Goal: Information Seeking & Learning: Learn about a topic

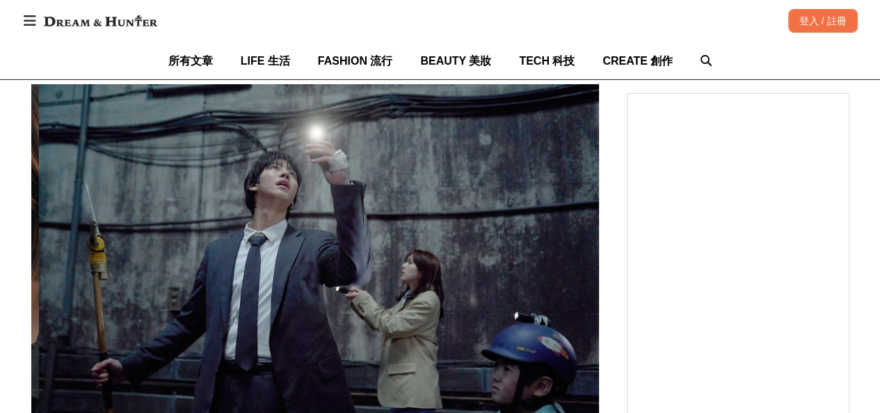
scroll to position [0, 2270]
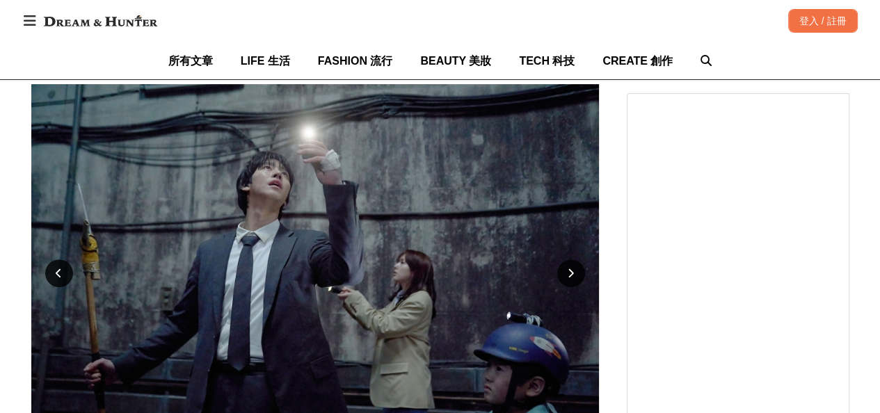
click at [565, 259] on div at bounding box center [571, 273] width 28 height 28
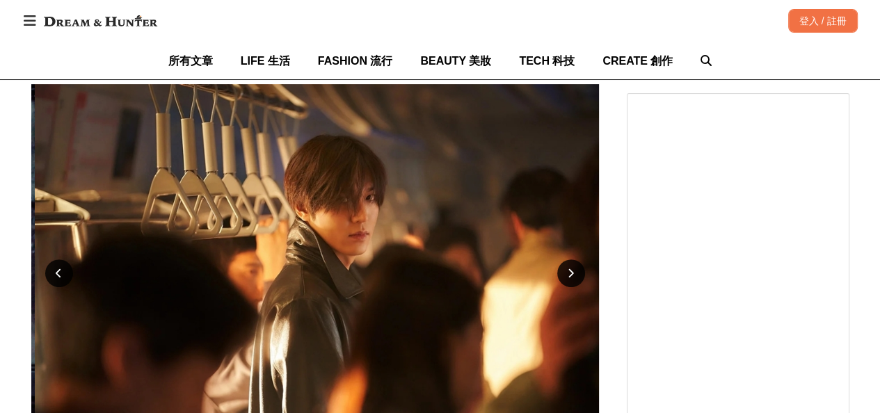
scroll to position [0, 2838]
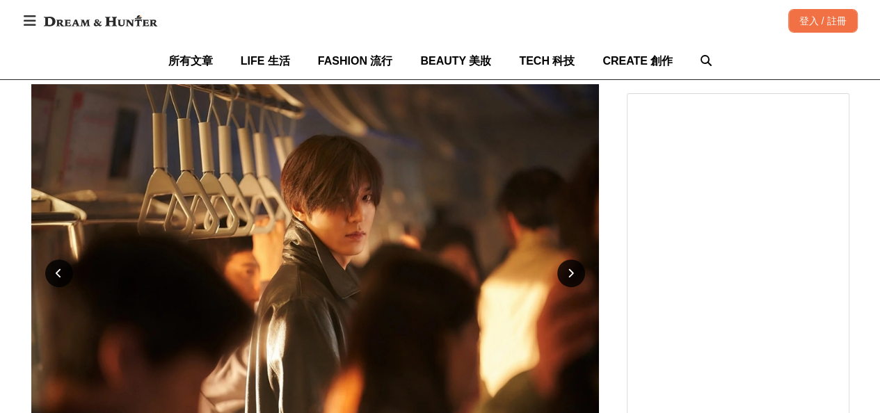
click at [565, 259] on div at bounding box center [571, 273] width 28 height 28
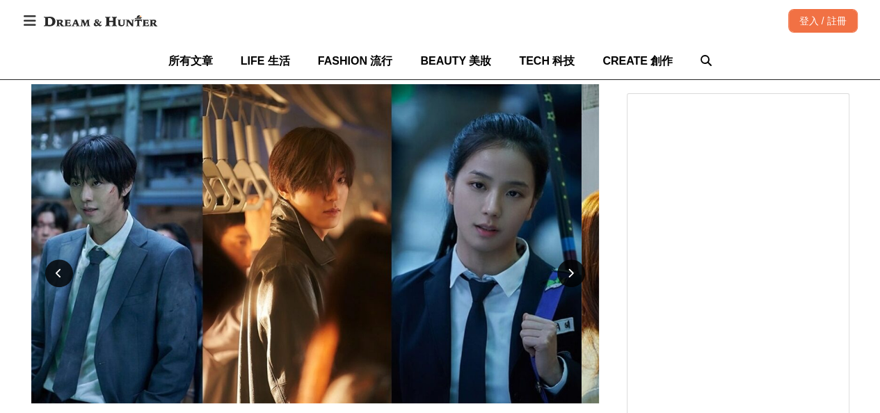
scroll to position [0, 0]
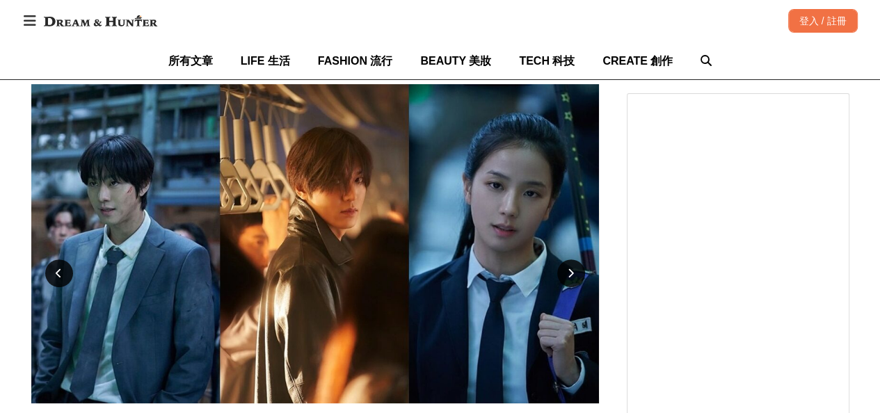
click at [568, 268] on icon at bounding box center [571, 273] width 6 height 10
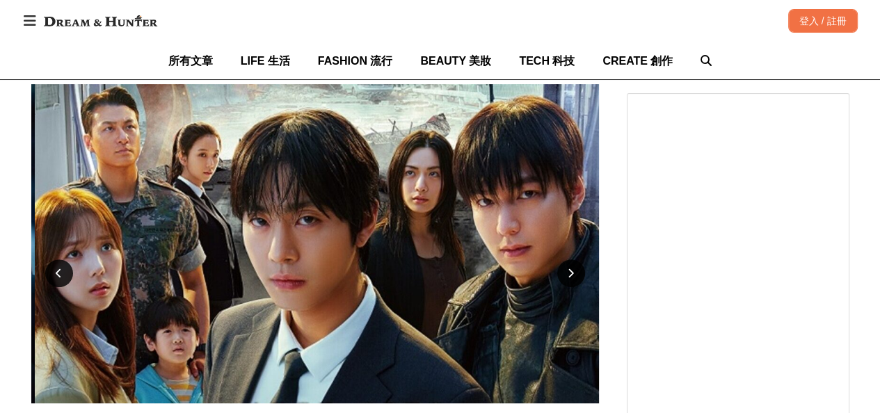
scroll to position [0, 568]
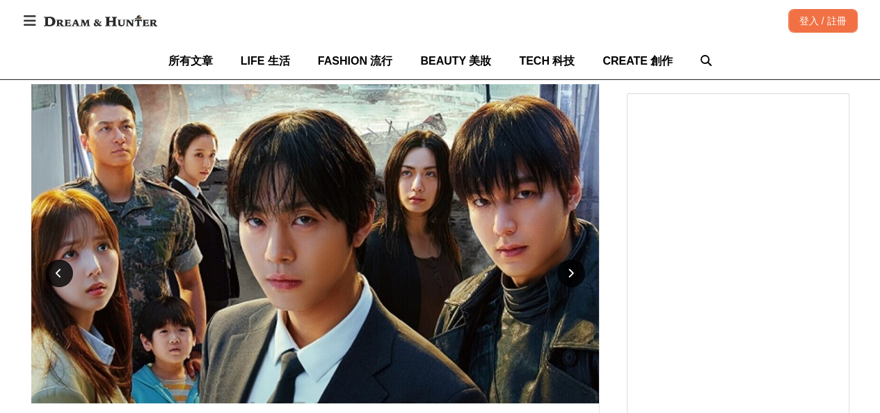
click at [568, 268] on icon at bounding box center [571, 273] width 6 height 10
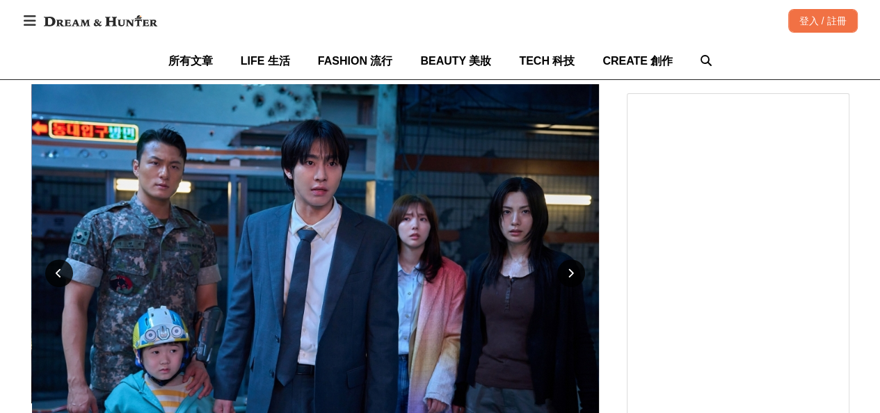
scroll to position [0, 1135]
click at [568, 268] on icon at bounding box center [571, 273] width 6 height 10
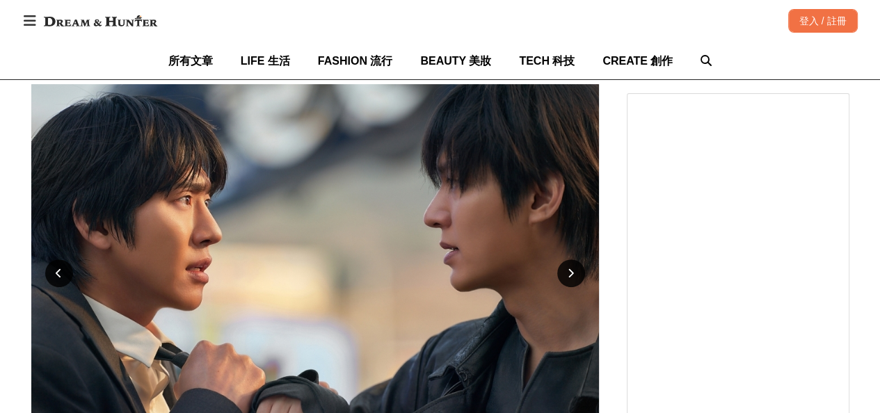
click at [568, 268] on icon at bounding box center [571, 273] width 6 height 10
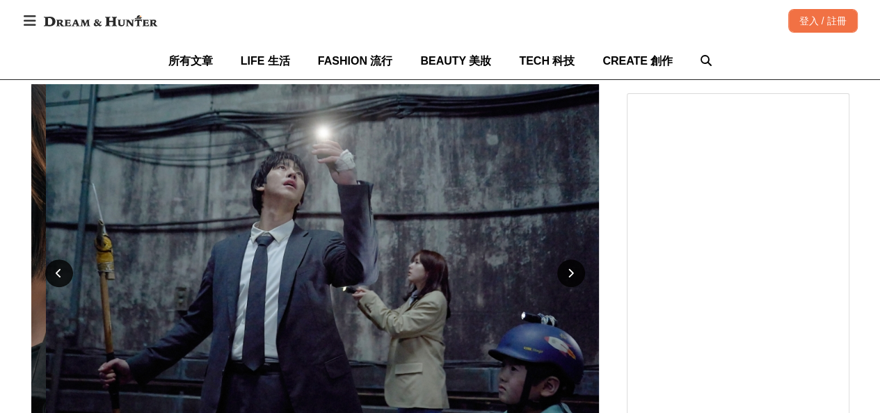
scroll to position [0, 2270]
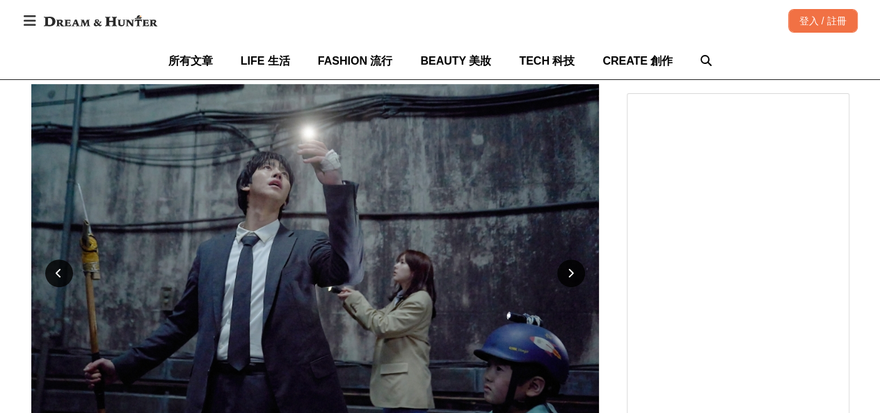
click at [568, 268] on icon at bounding box center [571, 273] width 6 height 10
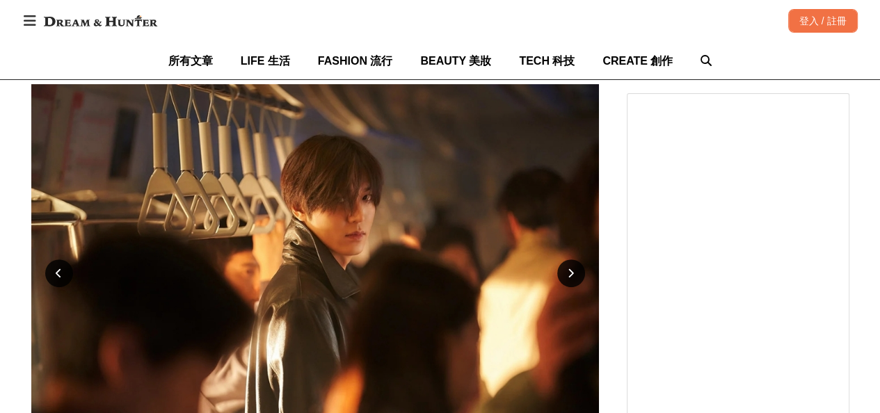
click at [568, 268] on icon at bounding box center [571, 273] width 6 height 10
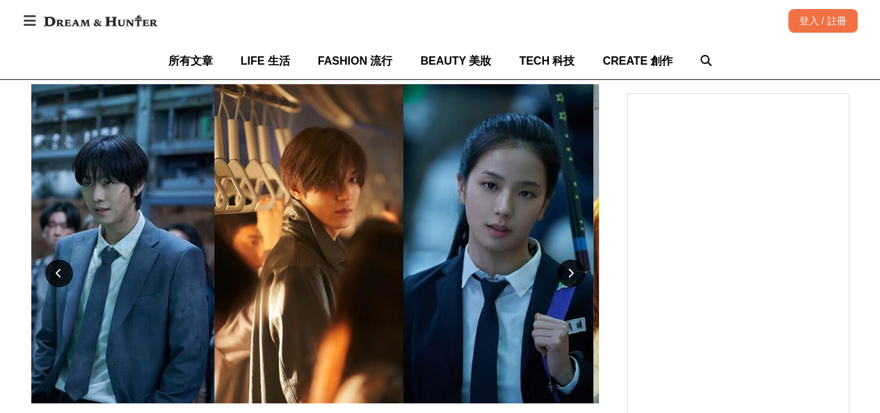
scroll to position [0, 0]
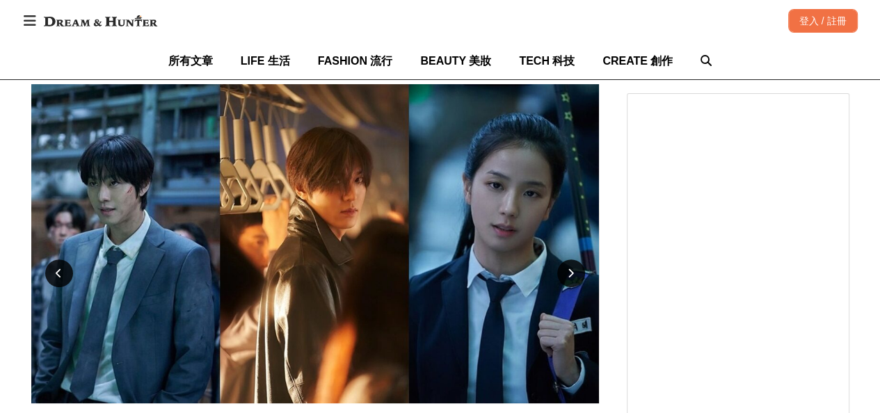
click at [572, 268] on icon at bounding box center [571, 273] width 6 height 10
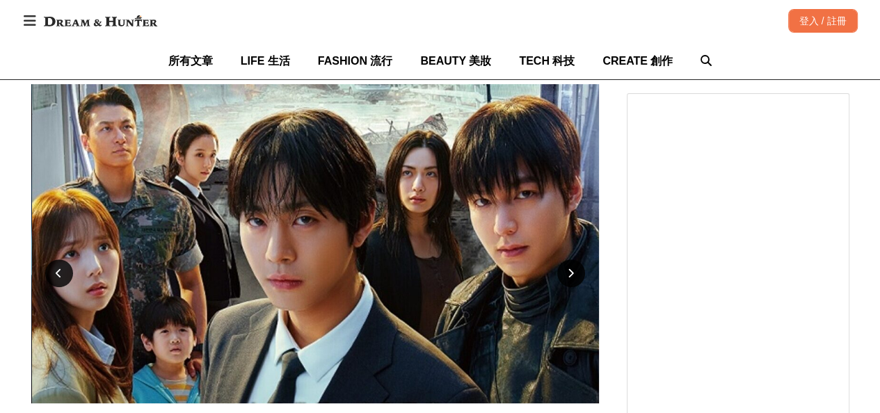
scroll to position [0, 568]
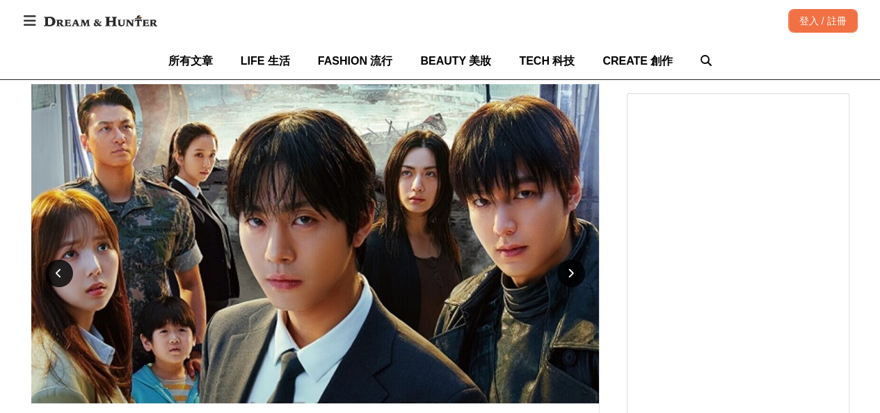
click at [61, 268] on icon at bounding box center [59, 273] width 6 height 10
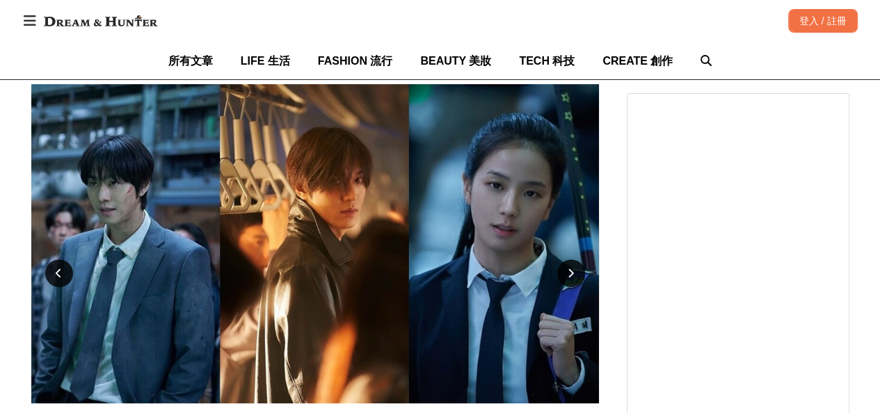
scroll to position [0, 0]
click at [53, 259] on div at bounding box center [59, 273] width 28 height 28
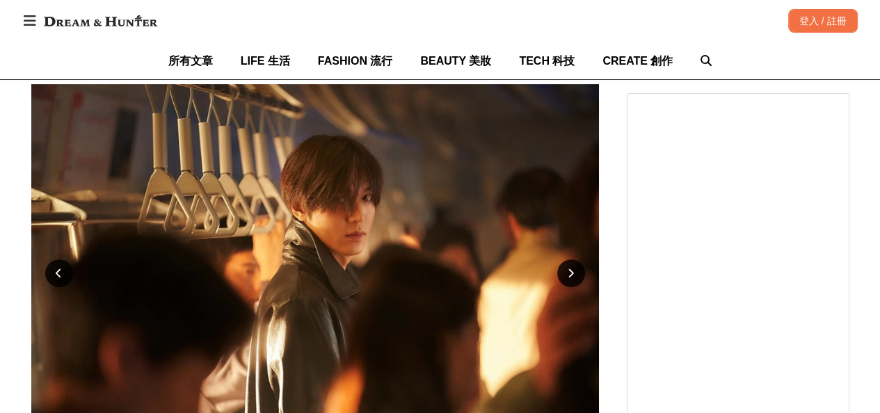
click at [59, 268] on icon at bounding box center [59, 273] width 6 height 10
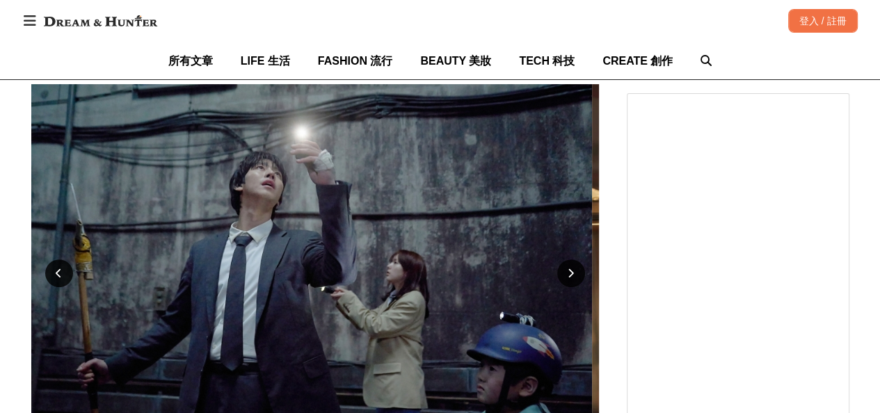
scroll to position [0, 2270]
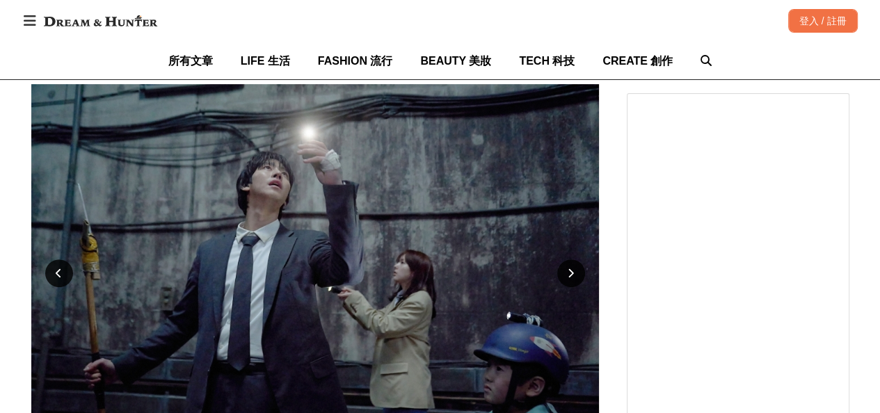
click at [70, 259] on div "[PERSON_NAME]、[PERSON_NAME]、[PERSON_NAME]《全知讀者視角》，片尾彩蛋、有續集？星座、背後星是什麼？與原作差異？ 全知讀…" at bounding box center [315, 283] width 568 height 399
click at [66, 259] on div at bounding box center [59, 273] width 28 height 28
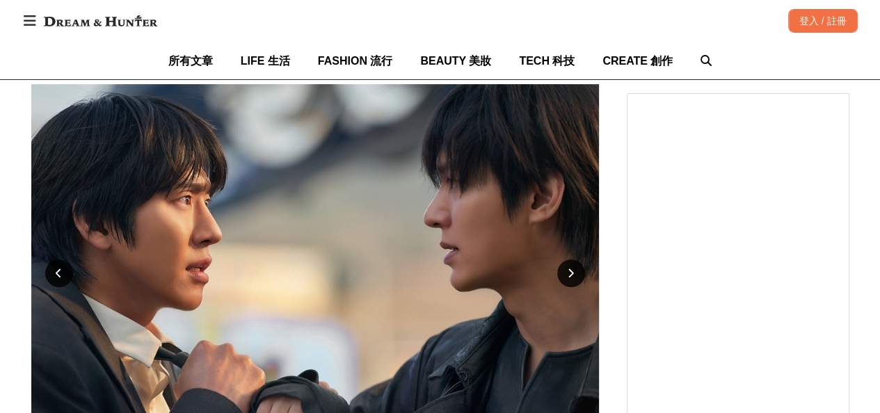
click at [53, 259] on div at bounding box center [59, 273] width 28 height 28
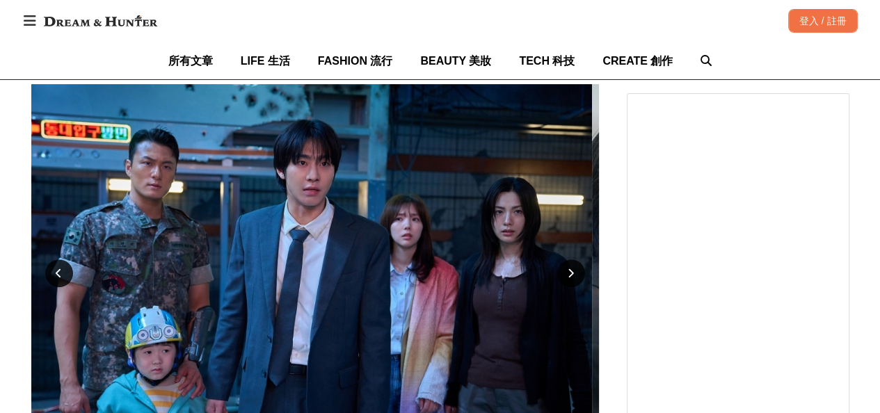
scroll to position [0, 1135]
